Goal: Task Accomplishment & Management: Complete application form

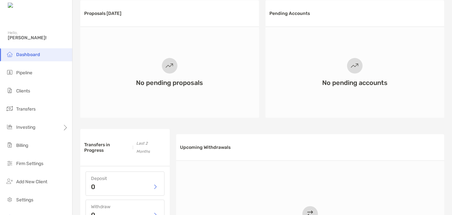
scroll to position [173, 0]
click at [23, 75] on li "Pipeline" at bounding box center [36, 72] width 72 height 13
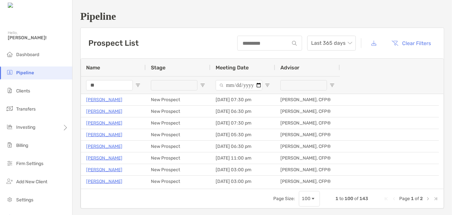
click at [102, 87] on input "**" at bounding box center [109, 85] width 47 height 10
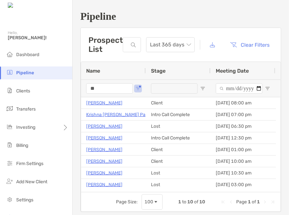
click at [102, 87] on input "**" at bounding box center [109, 88] width 47 height 10
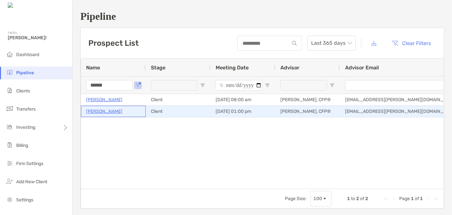
click at [93, 110] on p "[PERSON_NAME]" at bounding box center [104, 111] width 36 height 8
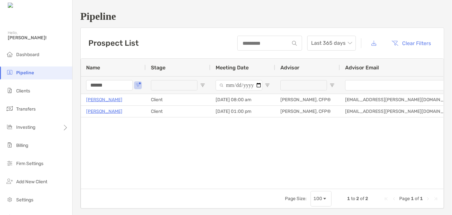
click at [102, 86] on input "******" at bounding box center [109, 85] width 47 height 10
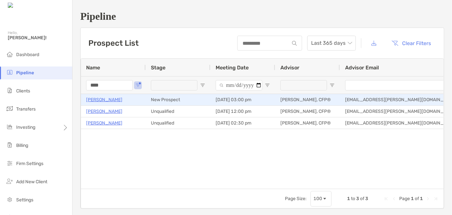
type input "****"
click at [100, 100] on p "Jeff Mosher" at bounding box center [104, 99] width 36 height 8
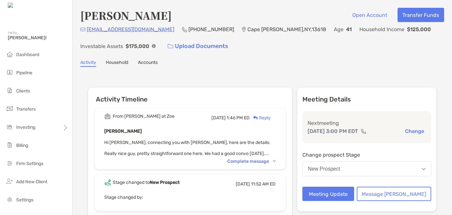
click at [249, 162] on div "Complete message" at bounding box center [252, 161] width 48 height 6
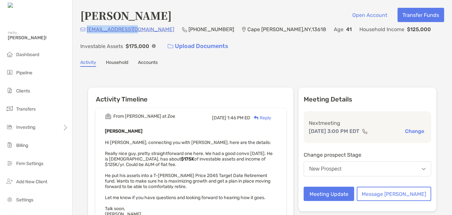
drag, startPoint x: 135, startPoint y: 30, endPoint x: 87, endPoint y: 31, distance: 48.2
click at [87, 31] on p "jem2761@gmail.com" at bounding box center [130, 29] width 87 height 8
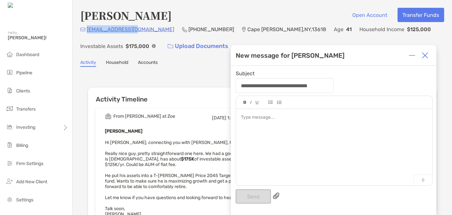
drag, startPoint x: 136, startPoint y: 31, endPoint x: 87, endPoint y: 31, distance: 49.2
click at [87, 31] on div "jem2761@gmail.com (802) 342-3828 Cape Vincent , NY , 13618 Age 41 Household Inc…" at bounding box center [262, 39] width 364 height 28
copy p "jem2761@gmail.com"
click at [425, 53] on img at bounding box center [425, 55] width 6 height 6
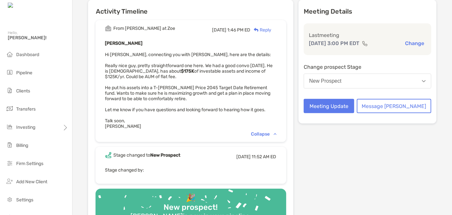
scroll to position [88, 0]
click at [343, 100] on button "Meeting Update" at bounding box center [329, 105] width 50 height 14
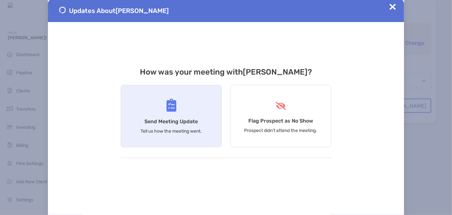
click at [176, 108] on div "Send Meeting Update Tell us how the meeting went." at bounding box center [171, 116] width 101 height 62
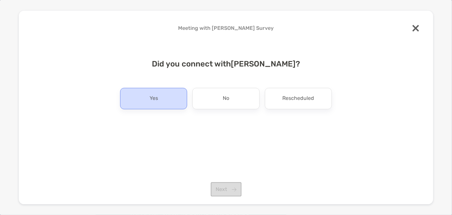
click at [179, 94] on div "Yes" at bounding box center [153, 98] width 67 height 21
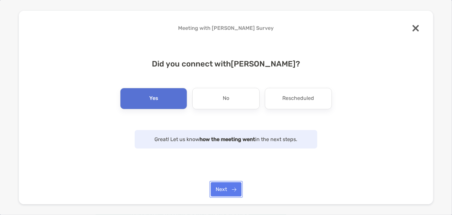
drag, startPoint x: 230, startPoint y: 187, endPoint x: 229, endPoint y: 176, distance: 10.9
click at [230, 187] on button "Next" at bounding box center [226, 189] width 31 height 14
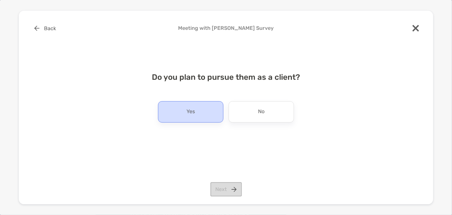
click at [203, 105] on div "Yes" at bounding box center [190, 111] width 65 height 21
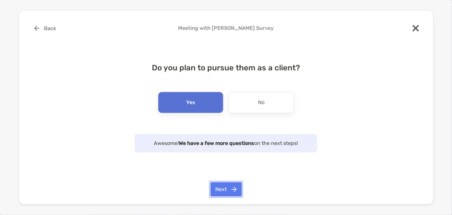
click at [226, 186] on button "Next" at bounding box center [225, 189] width 31 height 14
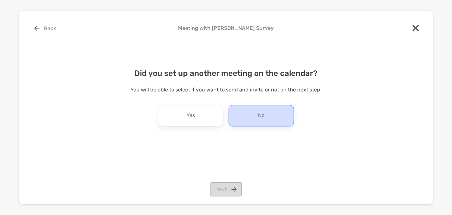
click at [255, 119] on div "No" at bounding box center [261, 115] width 65 height 21
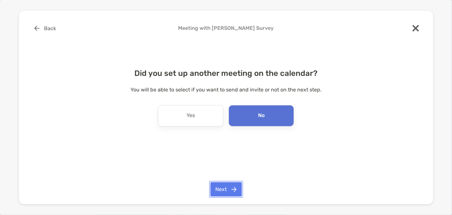
click at [229, 189] on button "Next" at bounding box center [225, 189] width 31 height 14
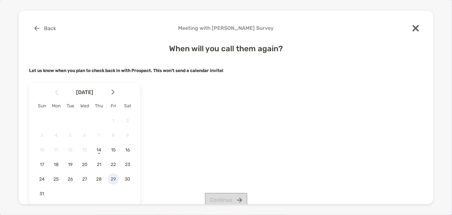
click at [111, 177] on span "29" at bounding box center [113, 179] width 11 height 6
click at [224, 198] on button "Continue" at bounding box center [226, 200] width 42 height 14
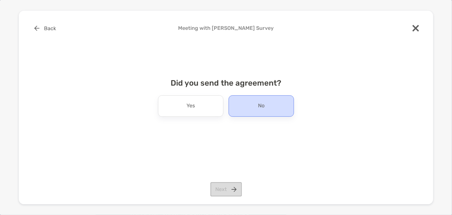
click at [241, 101] on div "No" at bounding box center [261, 105] width 65 height 21
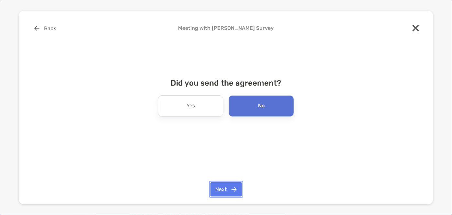
click at [225, 193] on button "Next" at bounding box center [225, 189] width 31 height 14
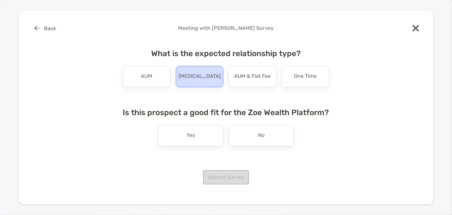
click at [184, 79] on div "Retainer" at bounding box center [200, 76] width 48 height 21
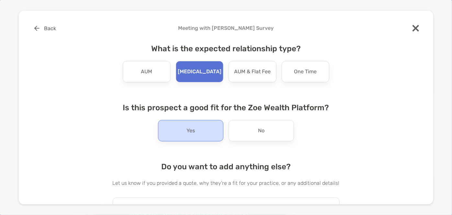
click at [186, 128] on p "Yes" at bounding box center [190, 130] width 8 height 10
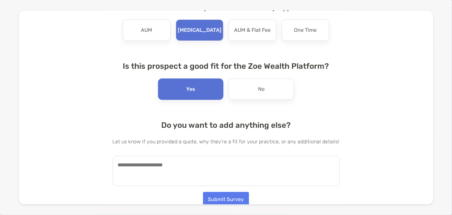
scroll to position [43, 0]
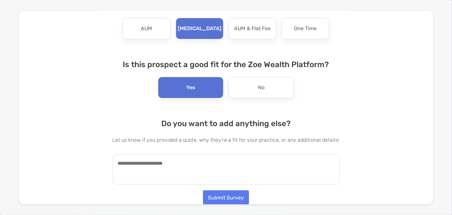
click at [175, 163] on textarea at bounding box center [226, 169] width 227 height 30
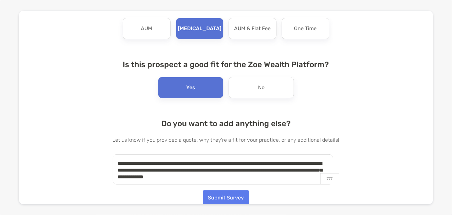
type textarea "**********"
click at [226, 191] on button "Submit Survey" at bounding box center [226, 197] width 46 height 14
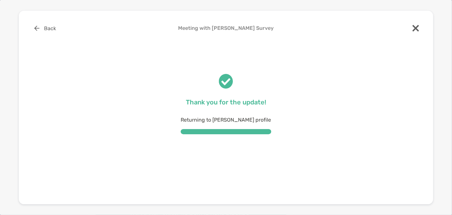
scroll to position [0, 0]
